Goal: Task Accomplishment & Management: Use online tool/utility

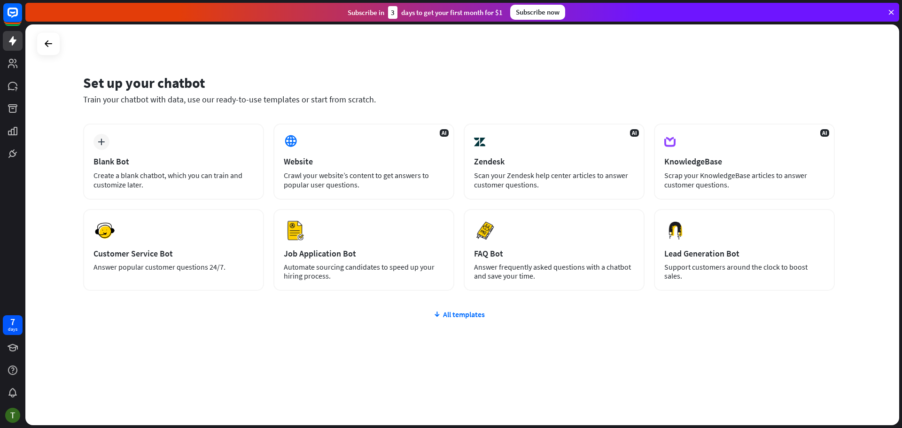
drag, startPoint x: 382, startPoint y: 94, endPoint x: 251, endPoint y: 105, distance: 131.1
click at [251, 105] on div "Set up your chatbot Train your chatbot with data, use our ready-to-use template…" at bounding box center [459, 95] width 752 height 57
click at [234, 120] on div "Set up your chatbot Train your chatbot with data, use our ready-to-use template…" at bounding box center [459, 95] width 752 height 57
click at [92, 145] on div "plus Blank Bot Create a blank chatbot, which you can train and customize later." at bounding box center [173, 162] width 181 height 76
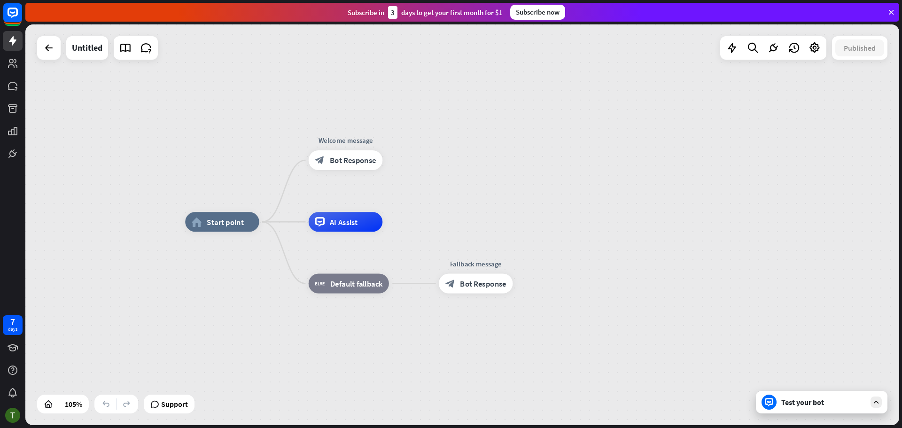
click at [573, 237] on div "home_2 Start point Welcome message block_bot_response Bot Response AI Assist bl…" at bounding box center [644, 432] width 918 height 421
